Goal: Task Accomplishment & Management: Use online tool/utility

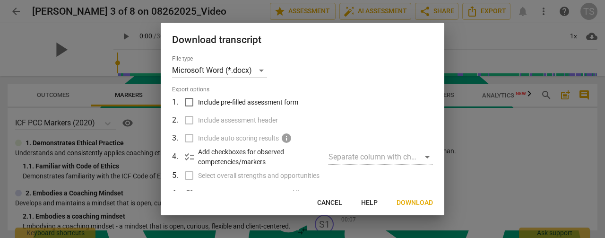
scroll to position [3796, 0]
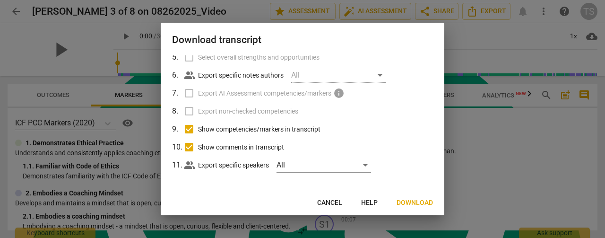
click at [330, 203] on span "Cancel" at bounding box center [329, 202] width 25 height 9
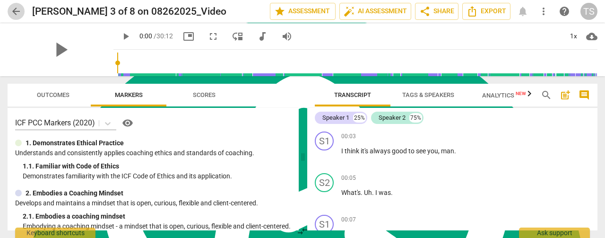
click at [10, 8] on span "arrow_back" at bounding box center [16, 11] width 17 height 11
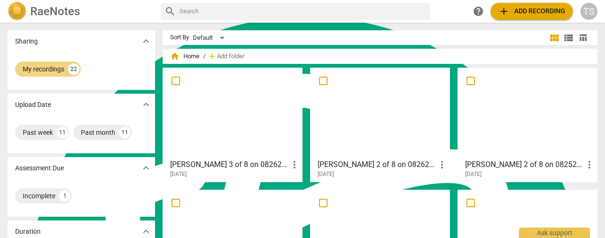
click at [522, 16] on span "add Add recording" at bounding box center [531, 11] width 67 height 11
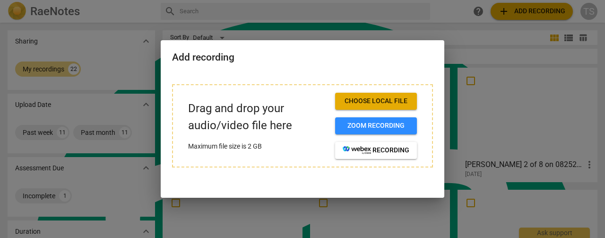
click at [361, 103] on span "Choose local file" at bounding box center [376, 100] width 67 height 9
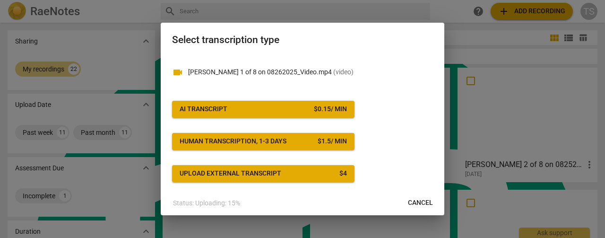
click at [248, 106] on span "AI Transcript $ 0.15 / min" at bounding box center [263, 108] width 167 height 9
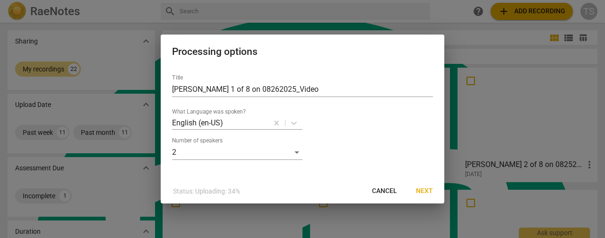
click at [429, 192] on span "Next" at bounding box center [424, 190] width 17 height 9
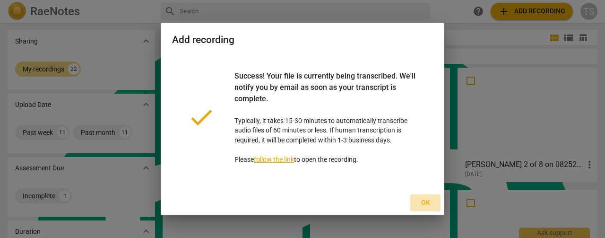
click at [428, 206] on span "Ok" at bounding box center [425, 202] width 15 height 9
